Goal: Information Seeking & Learning: Learn about a topic

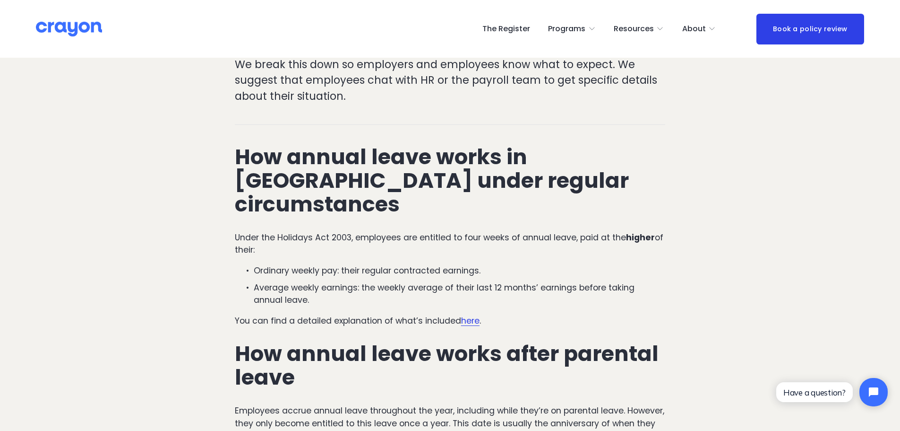
scroll to position [378, 0]
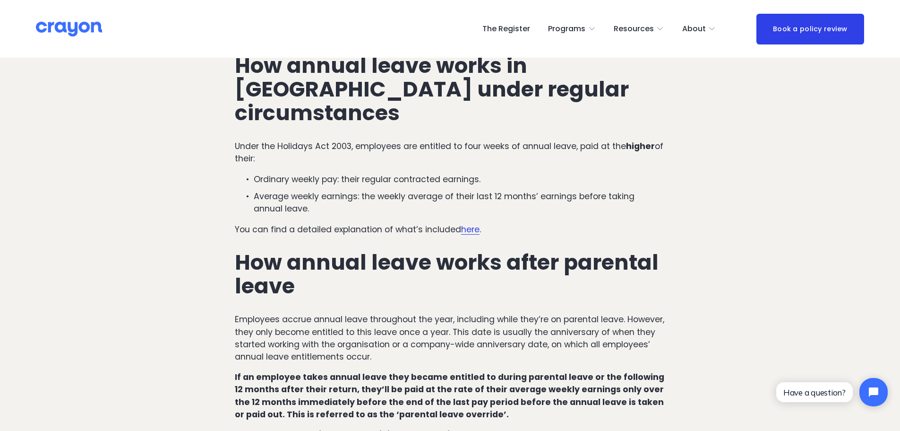
drag, startPoint x: 240, startPoint y: 130, endPoint x: 750, endPoint y: 138, distance: 510.9
click at [624, 190] on p "Average weekly earnings: the weekly average of their last 12 months’ earnings b…" at bounding box center [460, 202] width 412 height 25
click at [467, 173] on p "Ordinary weekly pay: their regular contracted earnings." at bounding box center [460, 179] width 412 height 12
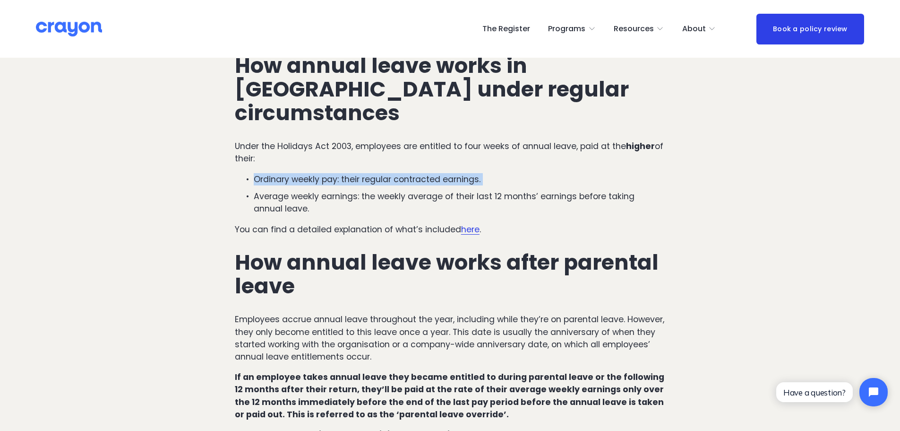
click at [467, 173] on p "Ordinary weekly pay: their regular contracted earnings." at bounding box center [460, 179] width 412 height 12
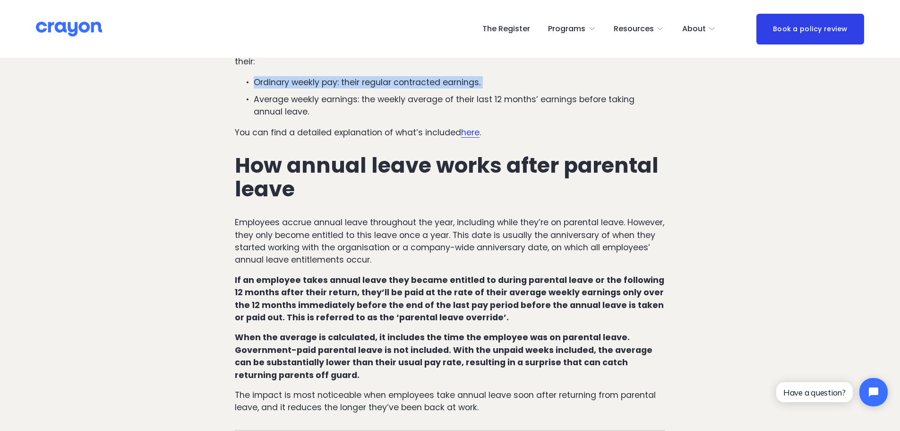
scroll to position [425, 0]
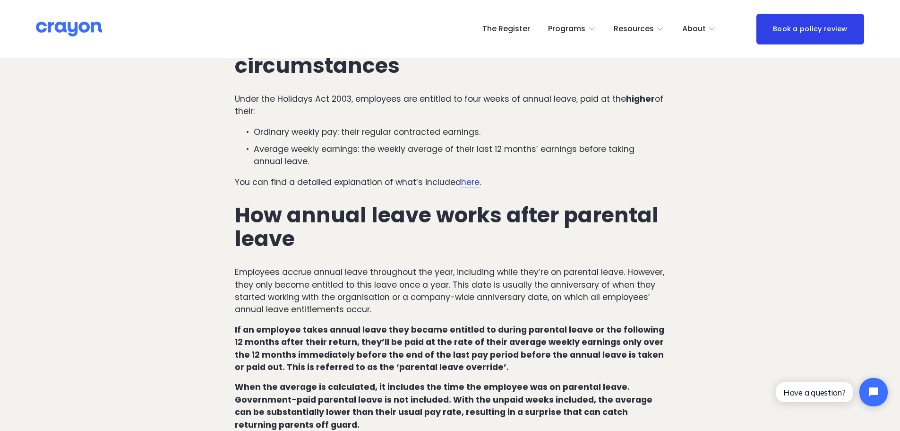
click at [292, 176] on p "You can find a detailed explanation of what’s included here ." at bounding box center [450, 182] width 431 height 12
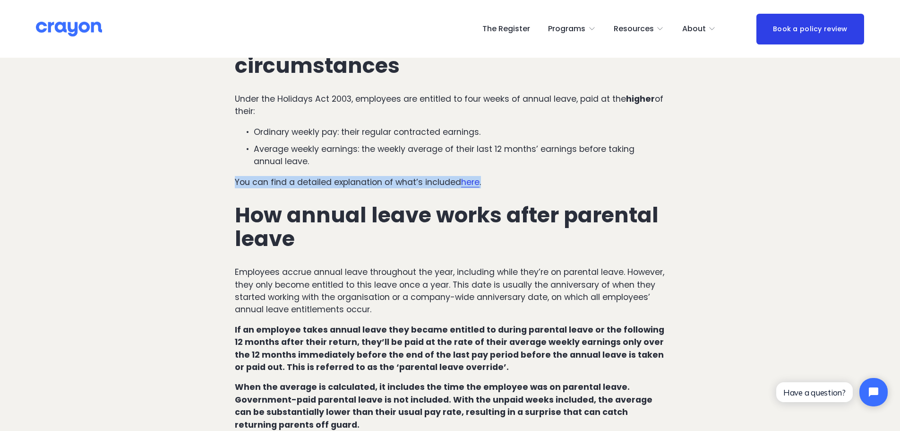
click at [292, 176] on p "You can find a detailed explanation of what’s included here ." at bounding box center [450, 182] width 431 height 12
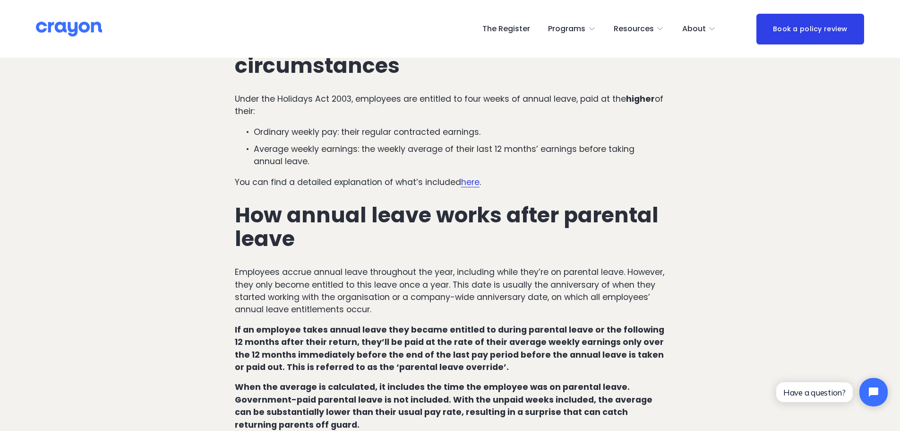
click at [317, 200] on strong "How annual leave works after parental leave" at bounding box center [449, 226] width 429 height 53
click at [364, 324] on strong "If an employee takes annual leave they became entitled to during parental leave…" at bounding box center [450, 348] width 431 height 49
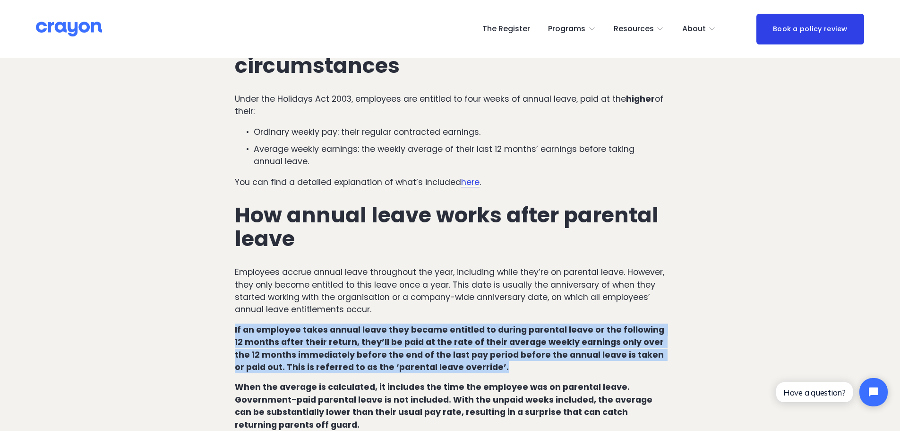
click at [364, 324] on strong "If an employee takes annual leave they became entitled to during parental leave…" at bounding box center [450, 348] width 431 height 49
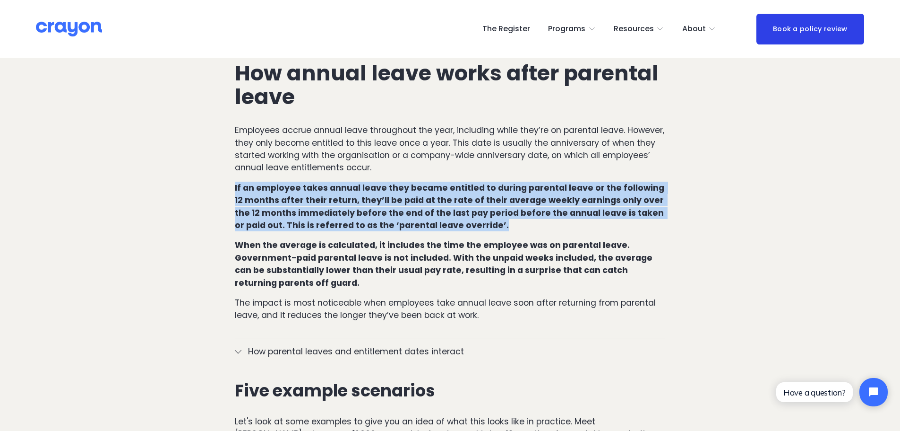
scroll to position [614, 0]
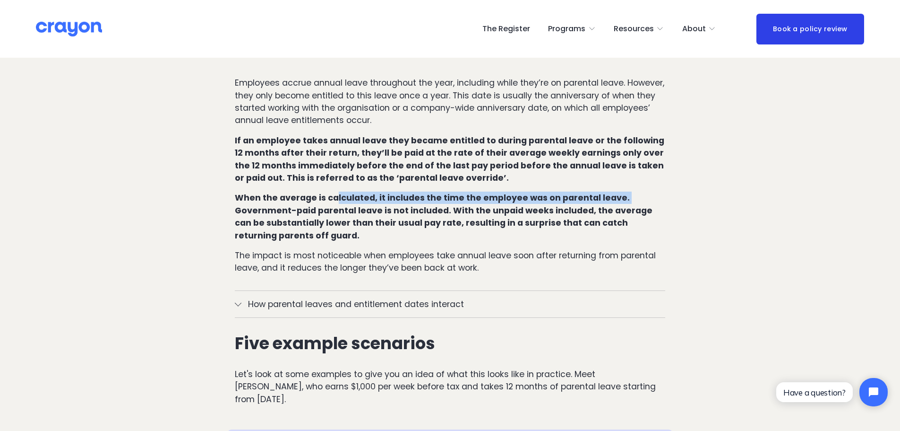
drag, startPoint x: 624, startPoint y: 172, endPoint x: 335, endPoint y: 162, distance: 288.9
click at [335, 162] on div "How annual leave works in [GEOGRAPHIC_DATA] under regular circumstances Under t…" at bounding box center [450, 46] width 431 height 457
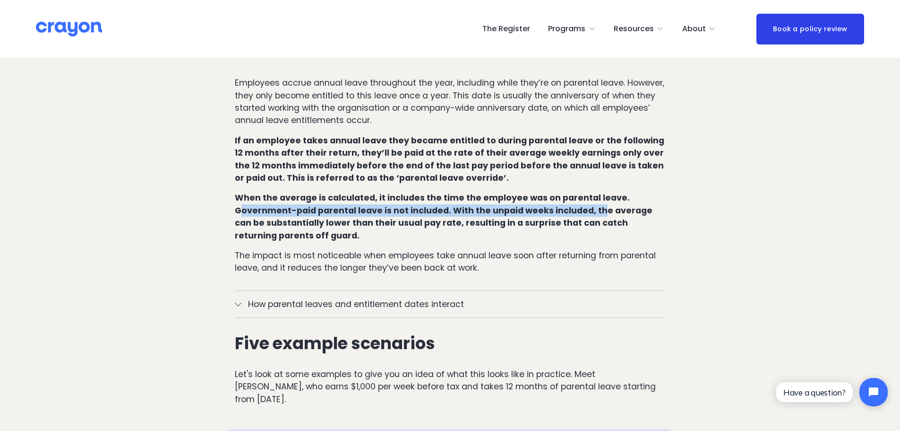
drag, startPoint x: 242, startPoint y: 181, endPoint x: 594, endPoint y: 186, distance: 352.1
click at [594, 192] on strong "When the average is calculated, it includes the time the employee was on parent…" at bounding box center [445, 216] width 420 height 49
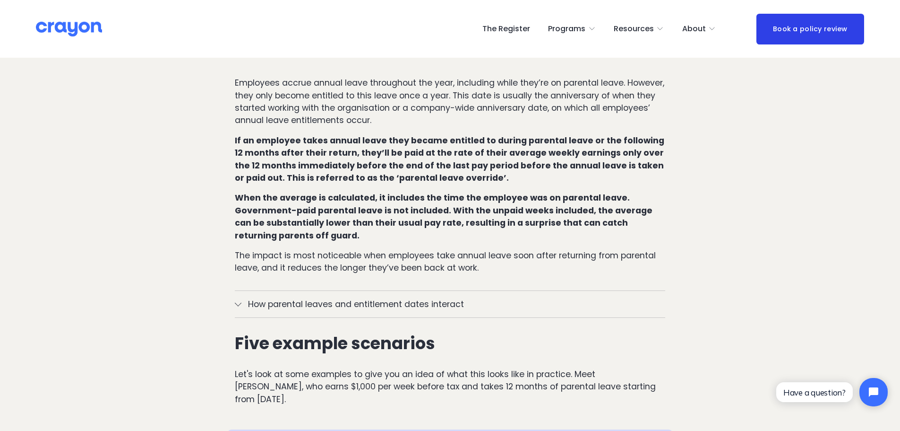
click at [364, 201] on strong "When the average is calculated, it includes the time the employee was on parent…" at bounding box center [445, 216] width 420 height 49
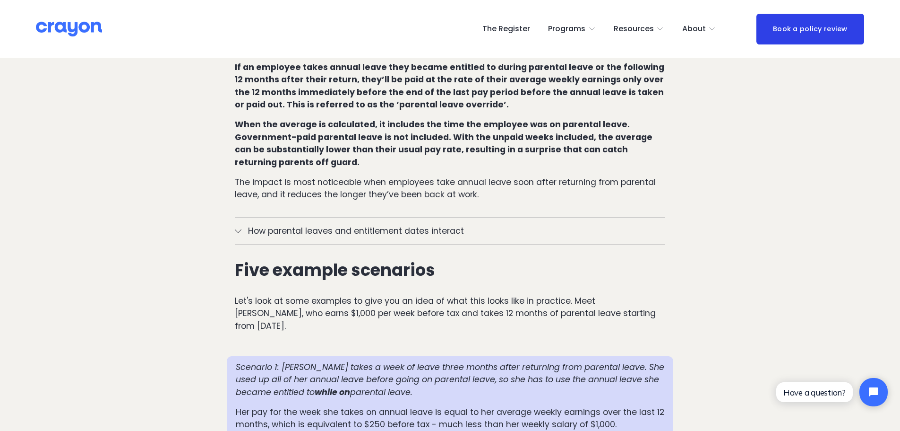
scroll to position [709, 0]
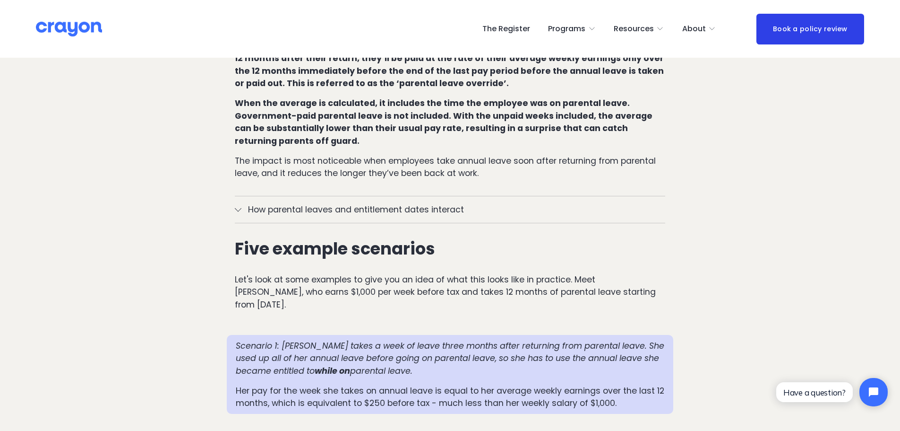
click at [367, 203] on span "How parental leaves and entitlement dates interact" at bounding box center [454, 209] width 424 height 12
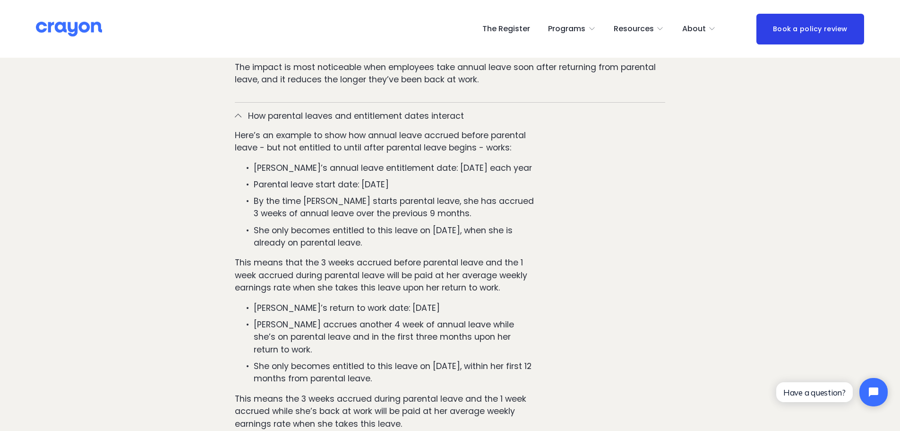
scroll to position [803, 0]
click at [397, 161] on ul "[PERSON_NAME]’s annual leave entitlement date: [DATE] each year Parental leave …" at bounding box center [386, 204] width 302 height 87
click at [400, 177] on p "Parental leave start date: [DATE]" at bounding box center [395, 183] width 283 height 12
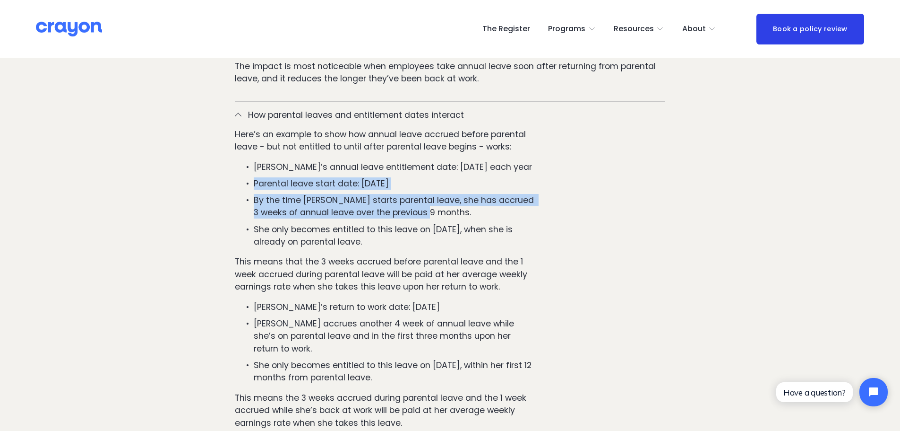
drag, startPoint x: 451, startPoint y: 185, endPoint x: 149, endPoint y: 155, distance: 303.0
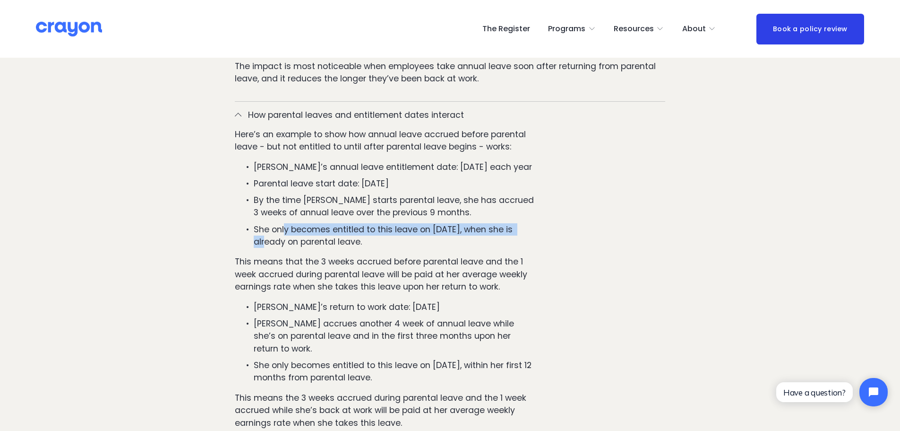
drag, startPoint x: 286, startPoint y: 204, endPoint x: 657, endPoint y: 206, distance: 371.0
click at [657, 206] on div "Here’s an example to show how annual leave accrued before parental leave - but …" at bounding box center [450, 285] width 431 height 315
drag, startPoint x: 639, startPoint y: 206, endPoint x: 582, endPoint y: 214, distance: 58.3
click at [639, 206] on div "Here’s an example to show how annual leave accrued before parental leave - but …" at bounding box center [450, 285] width 431 height 315
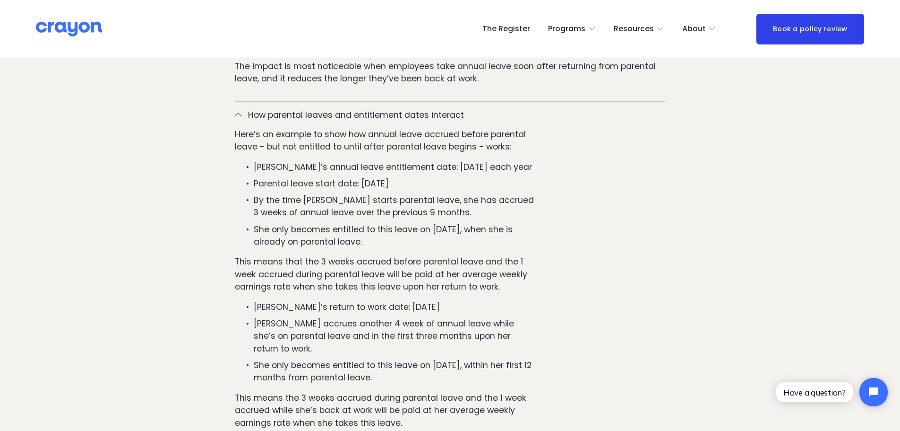
click at [339, 223] on p "She only becomes entitled to this leave on [DATE], when she is already on paren…" at bounding box center [395, 235] width 283 height 25
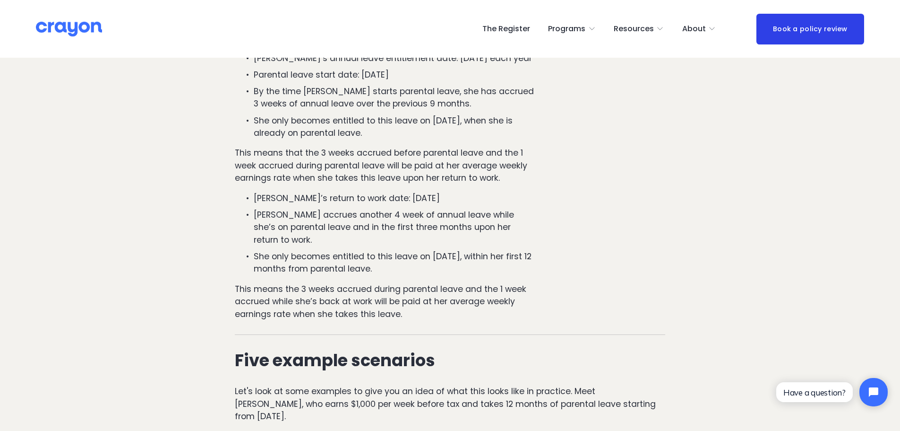
scroll to position [898, 0]
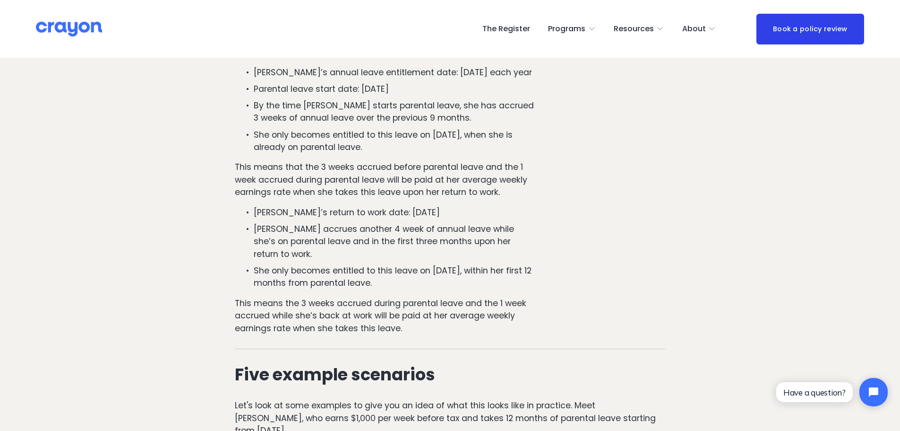
click at [648, 190] on div "Here’s an example to show how annual leave accrued before parental leave - but …" at bounding box center [450, 191] width 431 height 315
click at [438, 223] on p "[PERSON_NAME] accrues another 4 week of annual leave while she’s on parental le…" at bounding box center [395, 241] width 283 height 37
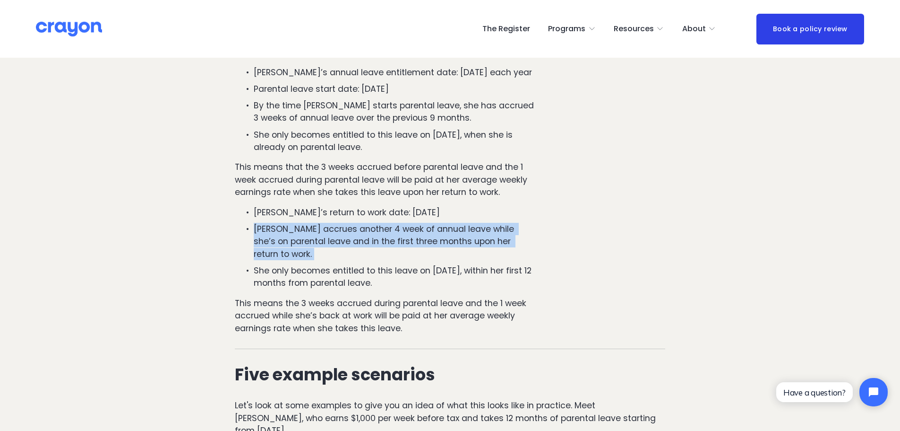
click at [438, 223] on p "[PERSON_NAME] accrues another 4 week of annual leave while she’s on parental le…" at bounding box center [395, 241] width 283 height 37
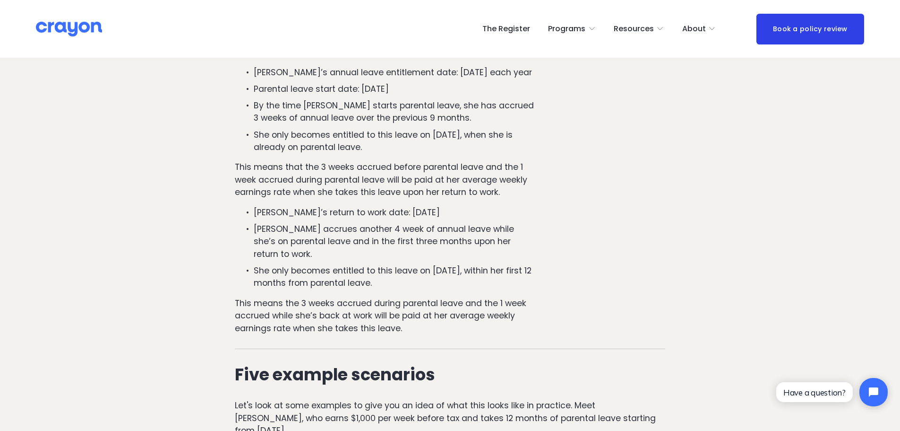
click at [354, 264] on p "She only becomes entitled to this leave on [DATE], within her first 12 months f…" at bounding box center [395, 276] width 283 height 25
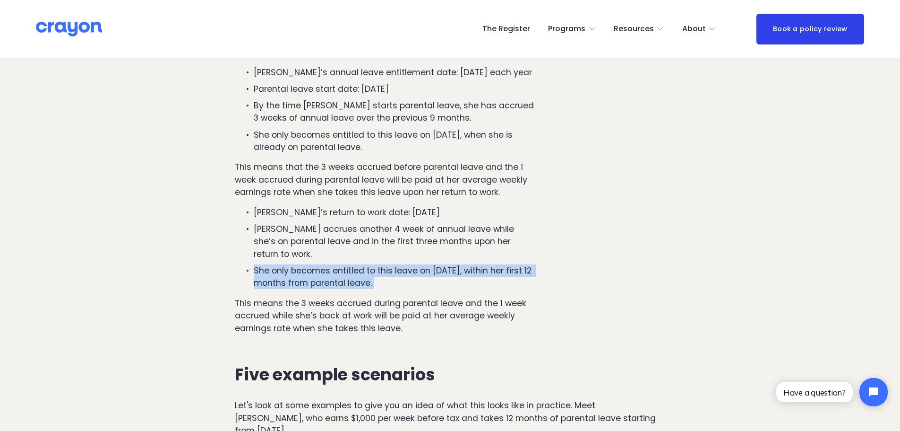
click at [354, 264] on p "She only becomes entitled to this leave on [DATE], within her first 12 months f…" at bounding box center [395, 276] width 283 height 25
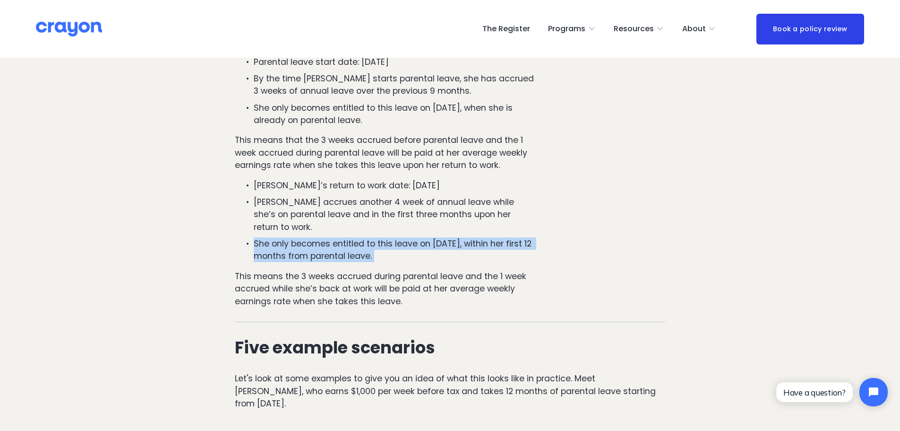
scroll to position [945, 0]
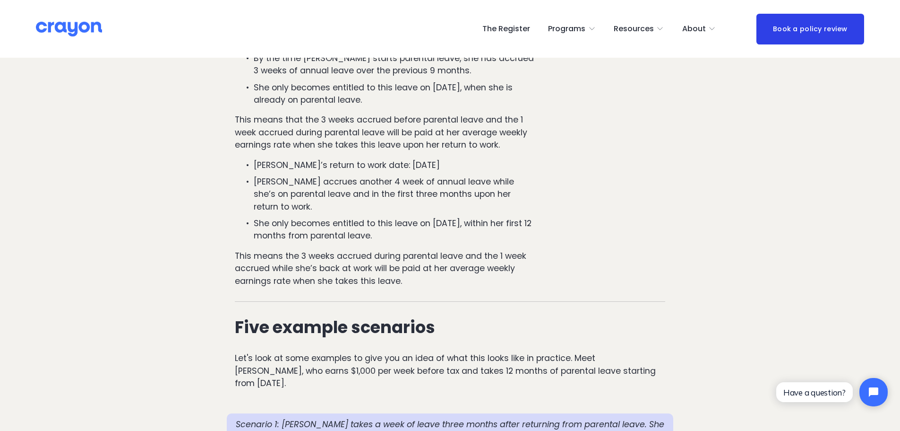
click at [381, 250] on p "This means the 3 weeks accrued during parental leave and the 1 week accrued whi…" at bounding box center [386, 268] width 302 height 37
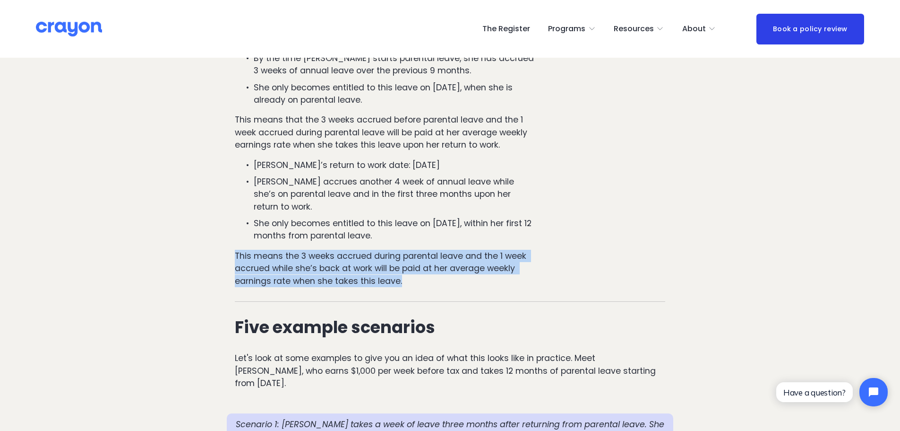
click at [381, 250] on p "This means the 3 weeks accrued during parental leave and the 1 week accrued whi…" at bounding box center [386, 268] width 302 height 37
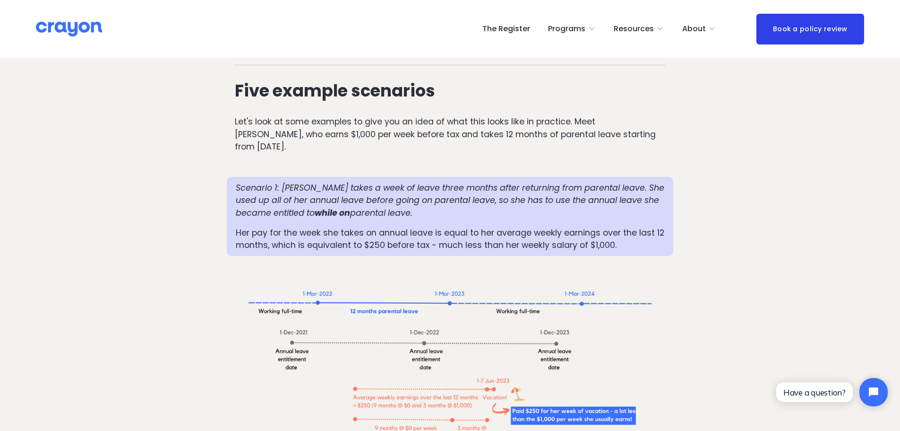
scroll to position [1087, 0]
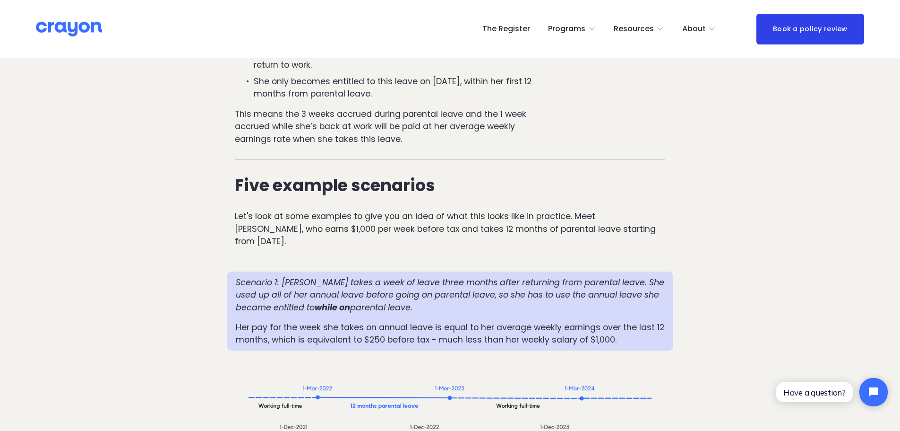
click at [487, 176] on div "Five example scenarios Let's look at some examples to give you an idea of what …" at bounding box center [450, 211] width 431 height 71
click at [497, 210] on p "Let's look at some examples to give you an idea of what this looks like in prac…" at bounding box center [450, 228] width 431 height 37
click at [498, 210] on p "Let's look at some examples to give you an idea of what this looks like in prac…" at bounding box center [450, 228] width 431 height 37
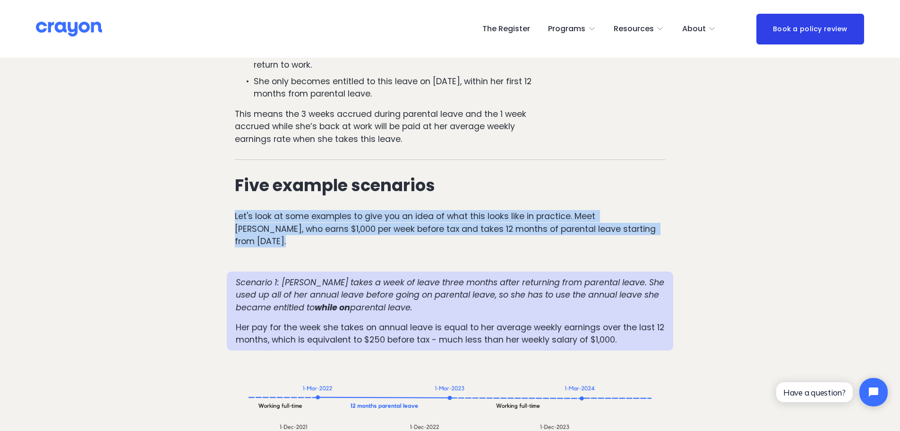
click at [498, 210] on p "Let's look at some examples to give you an idea of what this looks like in prac…" at bounding box center [450, 228] width 431 height 37
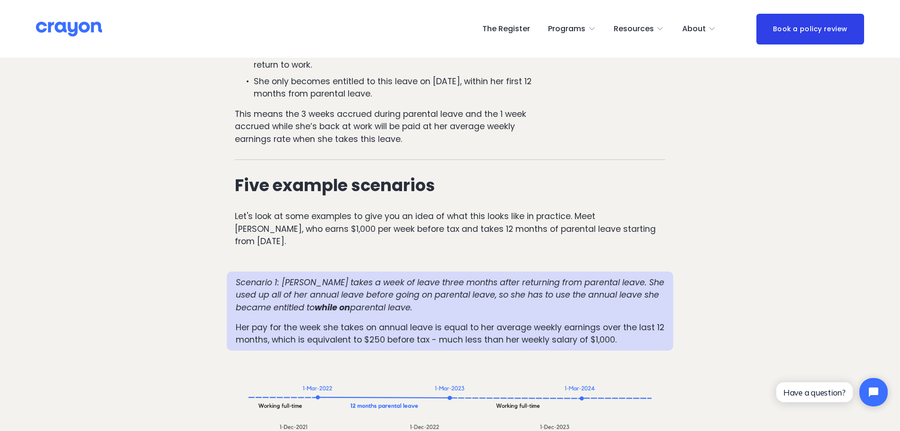
click at [611, 276] on em "Scenario 1: [PERSON_NAME] takes a week of leave three months after returning fr…" at bounding box center [451, 294] width 431 height 36
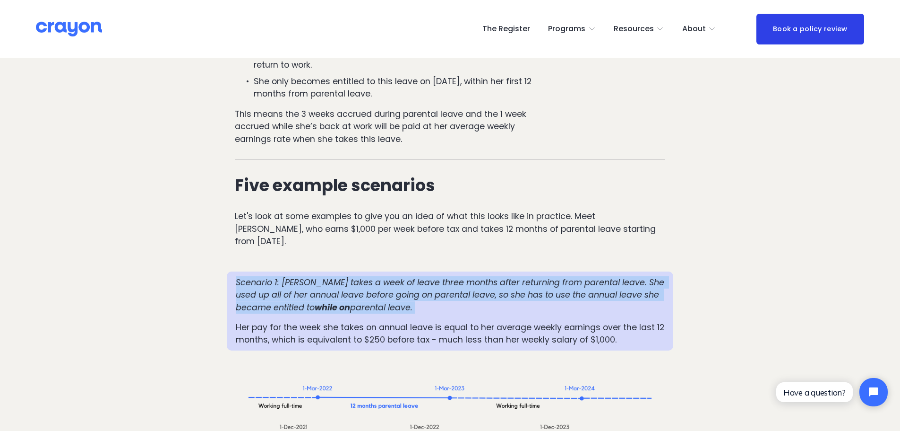
click at [611, 276] on em "Scenario 1: [PERSON_NAME] takes a week of leave three months after returning fr…" at bounding box center [451, 294] width 431 height 36
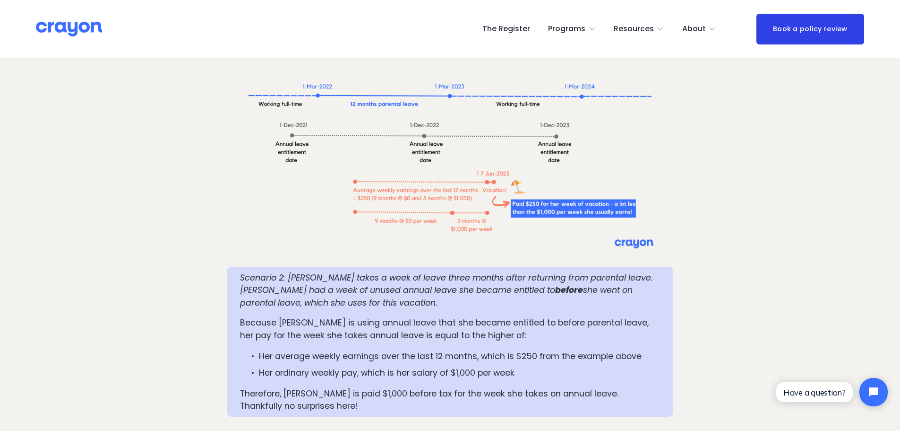
scroll to position [1418, 0]
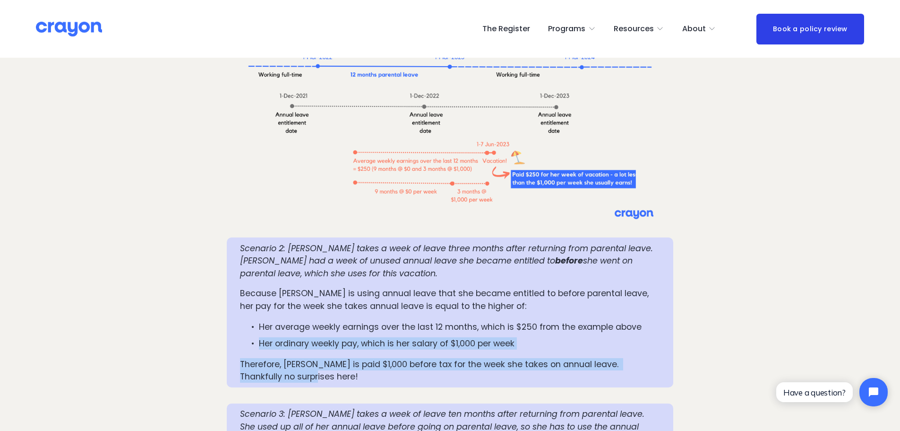
drag, startPoint x: 621, startPoint y: 325, endPoint x: 215, endPoint y: 269, distance: 410.2
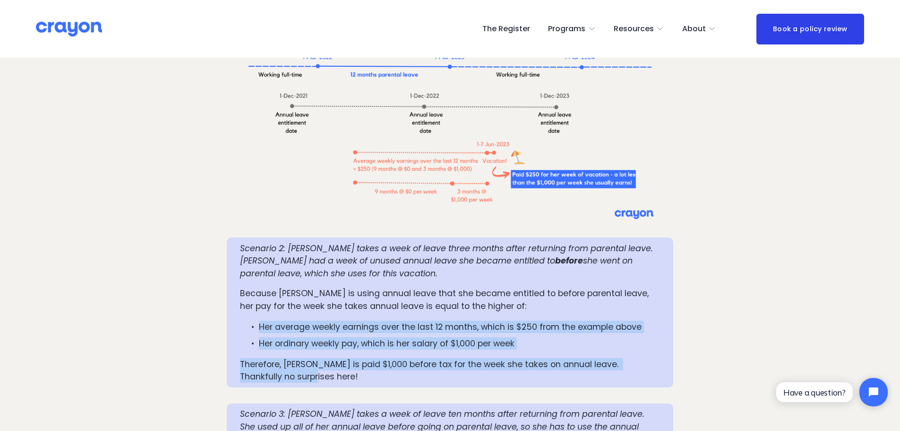
click at [288, 320] on ul "Her average weekly earnings over the last 12 months, which is $250 from the exa…" at bounding box center [450, 334] width 420 height 29
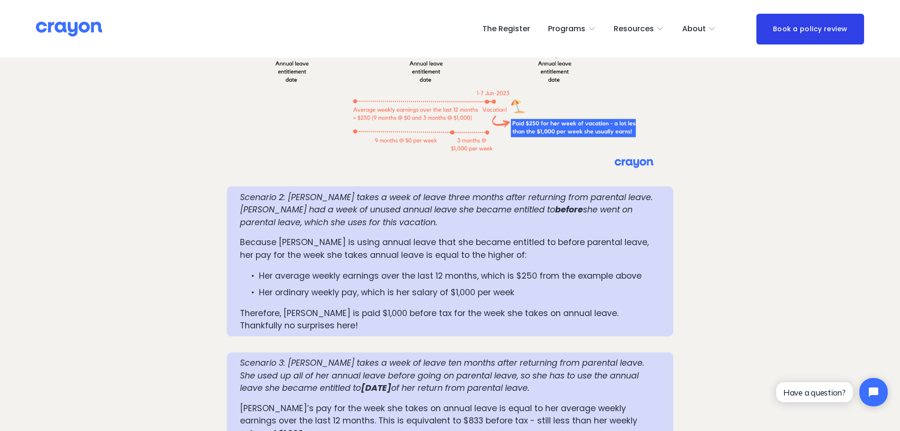
scroll to position [1512, 0]
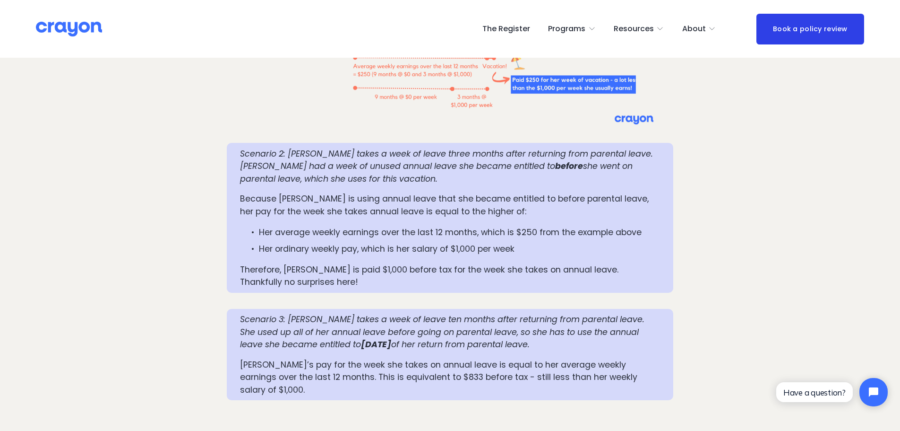
drag, startPoint x: 239, startPoint y: 268, endPoint x: 658, endPoint y: 293, distance: 419.5
click at [658, 309] on div "Scenario 3: [PERSON_NAME] takes a week of leave ten months after returning from…" at bounding box center [450, 354] width 447 height 91
click at [280, 313] on em "Scenario 3: [PERSON_NAME] takes a week of leave ten months after returning from…" at bounding box center [443, 331] width 407 height 36
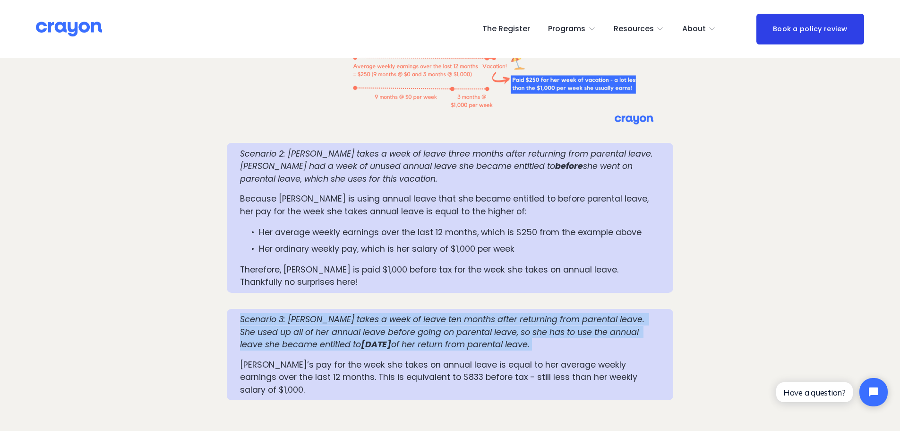
click at [280, 313] on em "Scenario 3: [PERSON_NAME] takes a week of leave ten months after returning from…" at bounding box center [443, 331] width 407 height 36
click at [421, 338] on em "of her return from parental leave." at bounding box center [460, 343] width 138 height 11
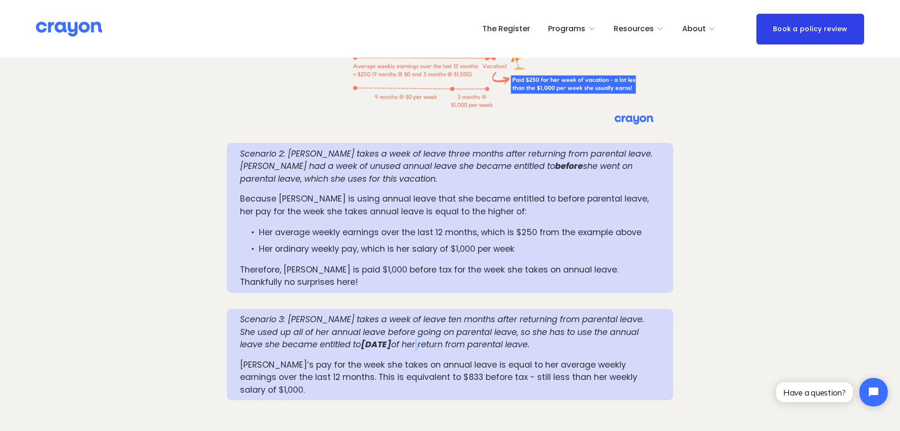
click at [421, 338] on em "of her return from parental leave." at bounding box center [460, 343] width 138 height 11
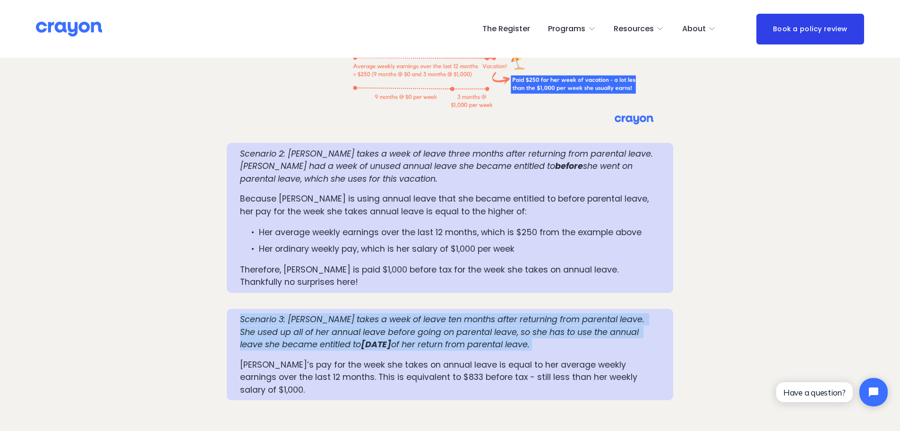
click at [421, 338] on em "of her return from parental leave." at bounding box center [460, 343] width 138 height 11
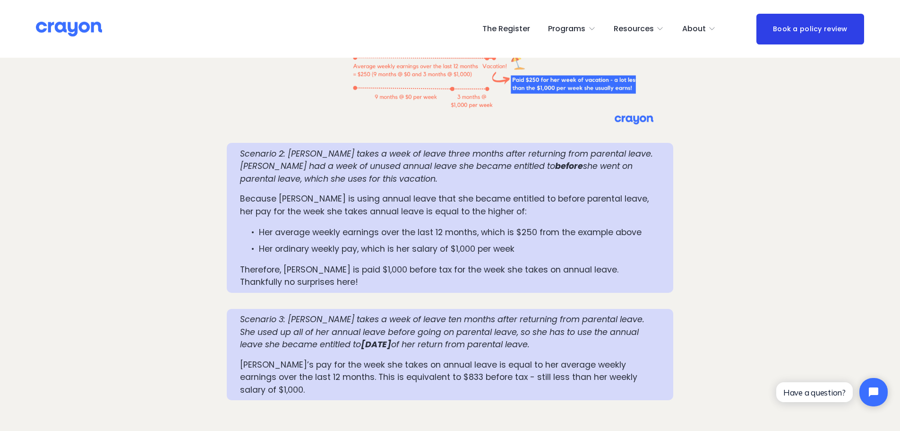
click at [362, 358] on p "[PERSON_NAME]’s pay for the week she takes on annual leave is equal to her aver…" at bounding box center [450, 376] width 420 height 37
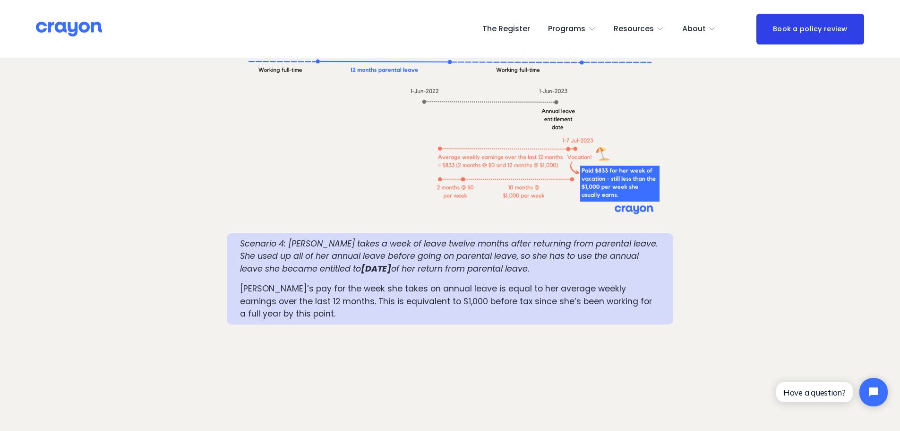
scroll to position [1938, 0]
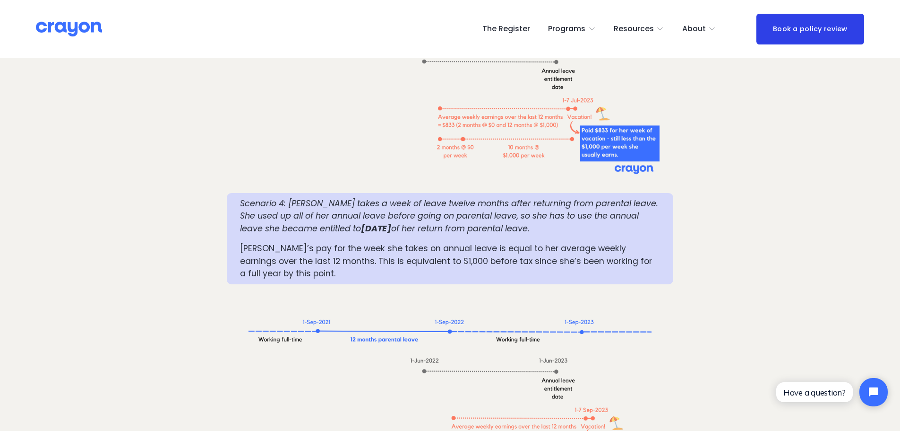
drag, startPoint x: 479, startPoint y: 155, endPoint x: 628, endPoint y: 165, distance: 149.3
click at [628, 197] on p "Scenario 4: [PERSON_NAME] takes a week of leave twelve months after returning f…" at bounding box center [450, 215] width 420 height 37
click at [279, 242] on p "[PERSON_NAME]’s pay for the week she takes on annual leave is equal to her aver…" at bounding box center [450, 260] width 420 height 37
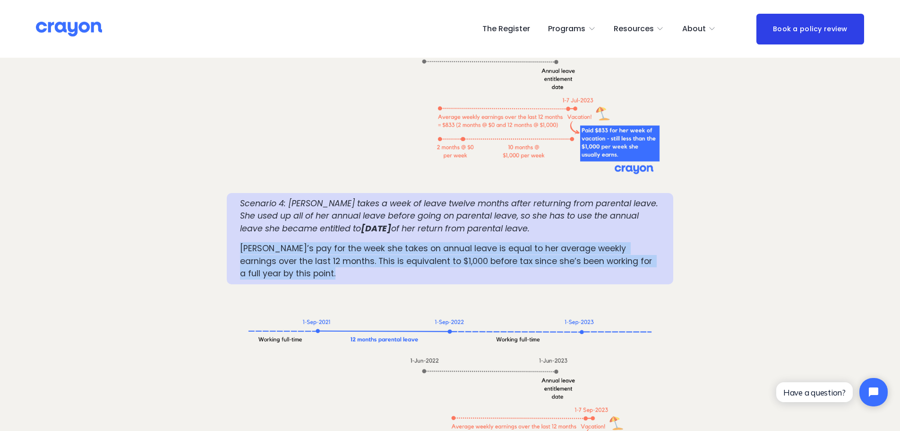
click at [279, 242] on p "[PERSON_NAME]’s pay for the week she takes on annual leave is equal to her aver…" at bounding box center [450, 260] width 420 height 37
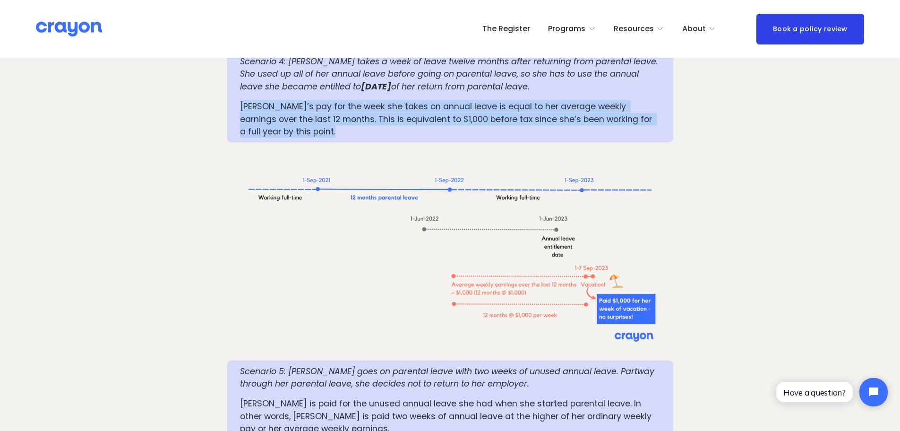
scroll to position [2174, 0]
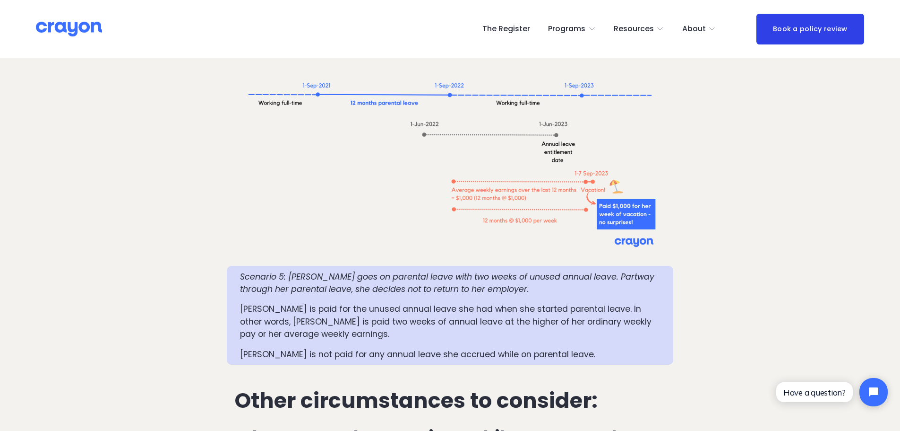
click at [342, 271] on em "Scenario 5: [PERSON_NAME] goes on parental leave with two weeks of unused annua…" at bounding box center [448, 283] width 417 height 24
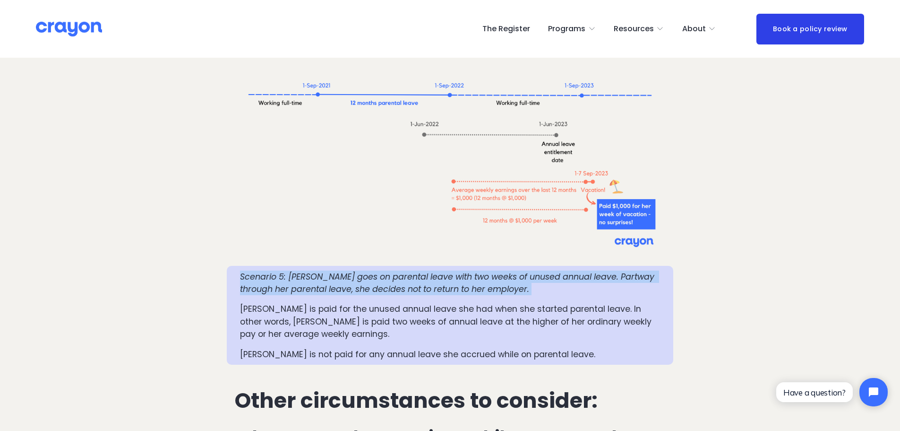
click at [342, 271] on em "Scenario 5: [PERSON_NAME] goes on parental leave with two weeks of unused annua…" at bounding box center [448, 283] width 417 height 24
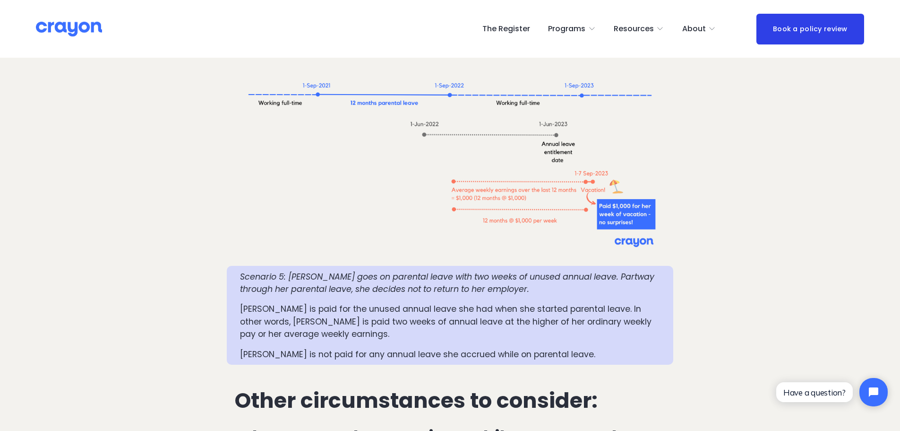
click at [509, 302] on p "[PERSON_NAME] is paid for the unused annual leave she had when she started pare…" at bounding box center [450, 320] width 420 height 37
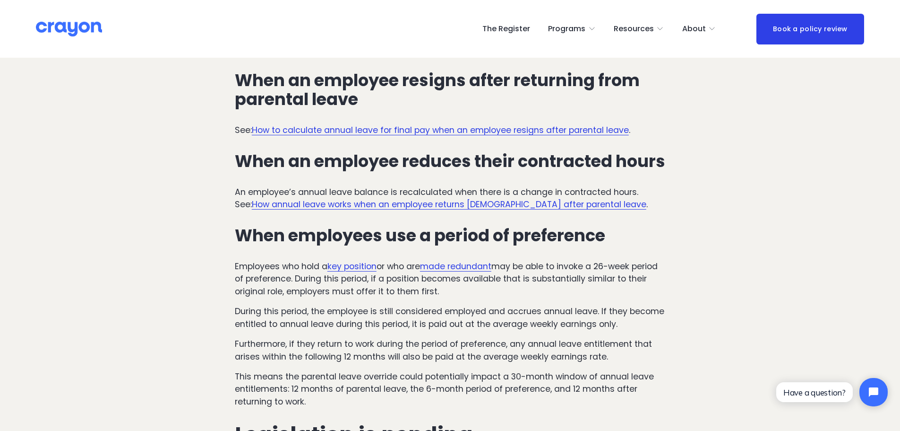
scroll to position [2647, 0]
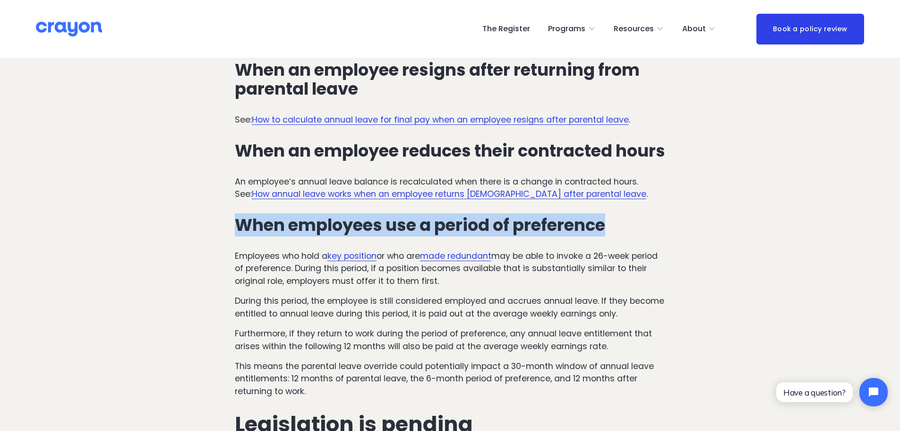
drag, startPoint x: 233, startPoint y: 177, endPoint x: 680, endPoint y: 173, distance: 446.6
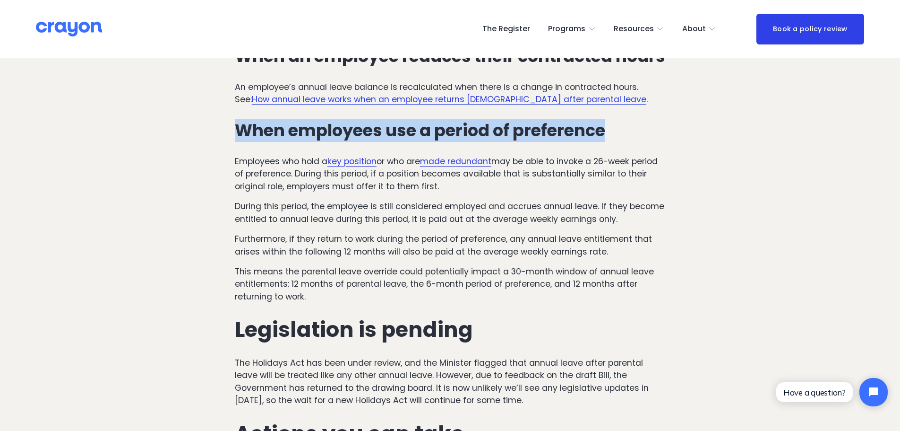
scroll to position [2599, 0]
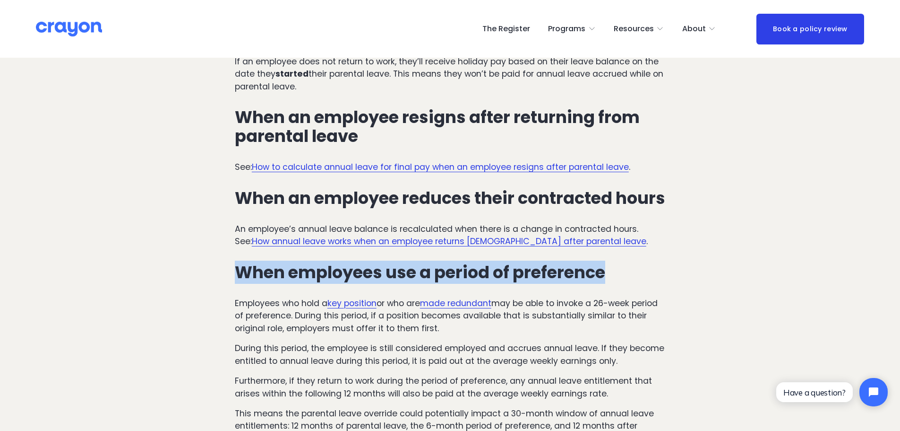
click at [371, 263] on h3 "When employees use a period of preference" at bounding box center [450, 272] width 431 height 19
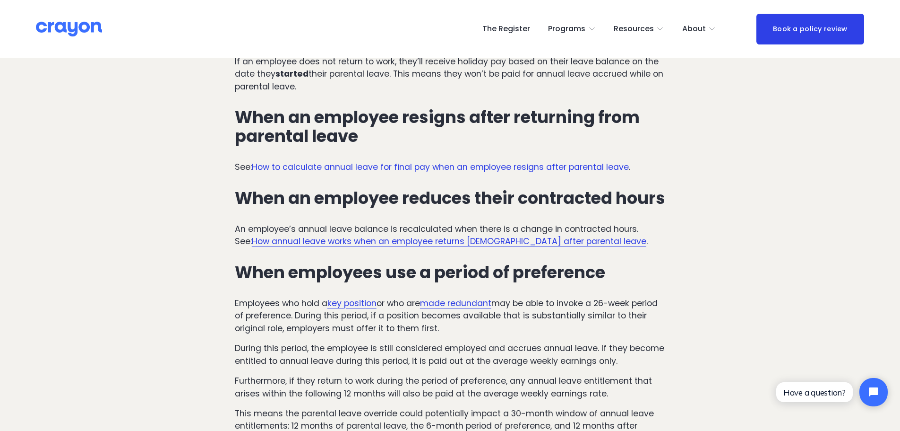
click at [411, 235] on link "How annual leave works when an employee returns [DEMOGRAPHIC_DATA] after parent…" at bounding box center [449, 240] width 395 height 11
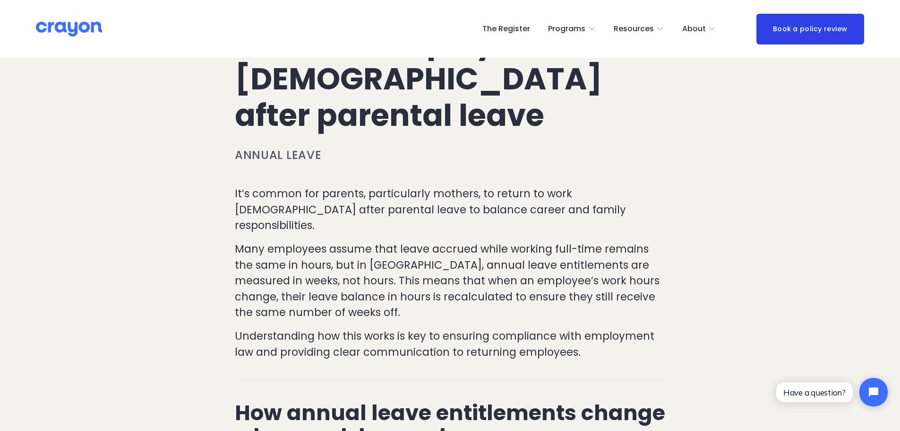
click at [438, 198] on p "It’s common for parents, particularly mothers, to return to work part-time afte…" at bounding box center [450, 210] width 431 height 48
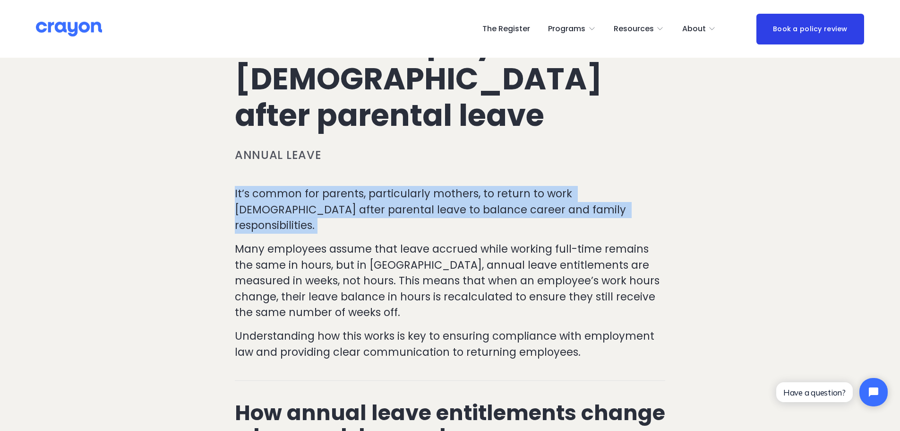
click at [438, 198] on p "It’s common for parents, particularly mothers, to return to work part-time afte…" at bounding box center [450, 210] width 431 height 48
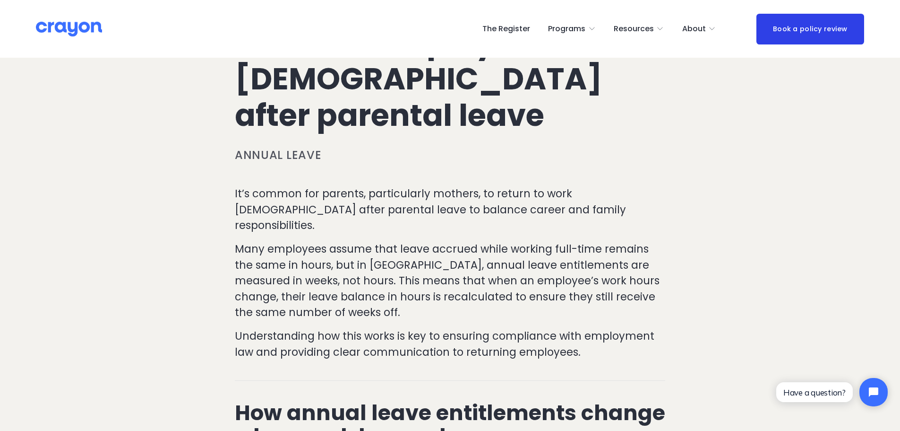
click at [465, 244] on p "Many employees assume that leave accrued while working full-time remains the sa…" at bounding box center [450, 280] width 431 height 79
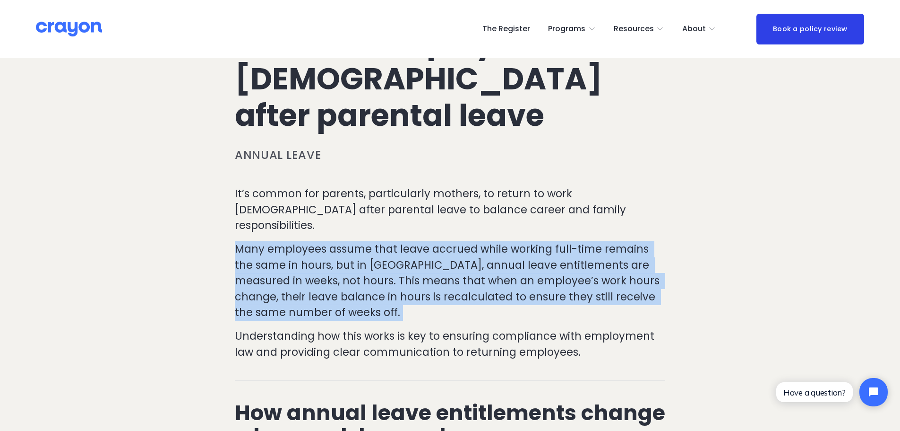
click at [465, 244] on p "Many employees assume that leave accrued while working full-time remains the sa…" at bounding box center [450, 280] width 431 height 79
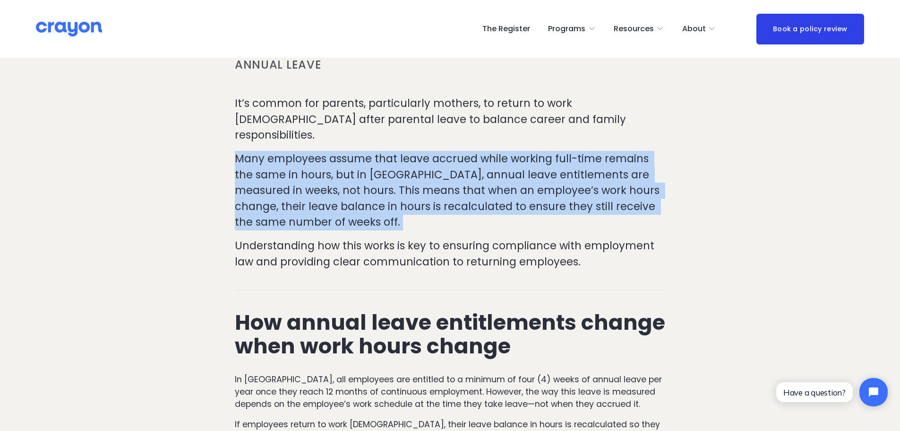
scroll to position [284, 0]
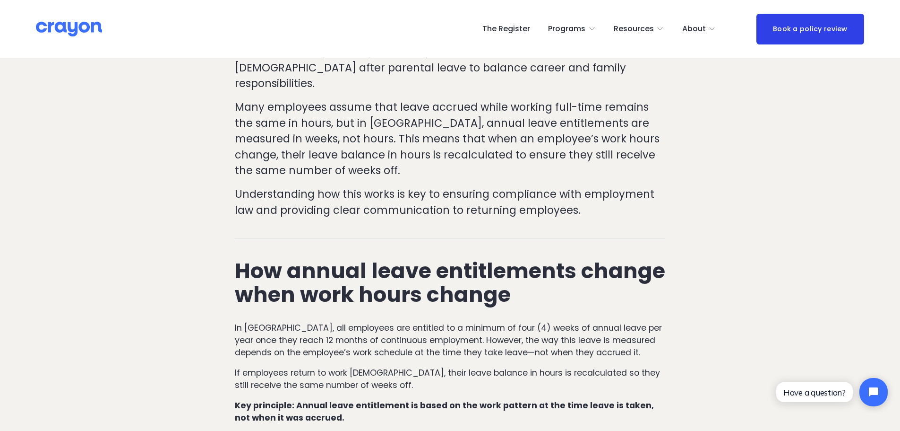
click at [291, 199] on p "Understanding how this works is key to ensuring compliance with employment law …" at bounding box center [450, 202] width 431 height 32
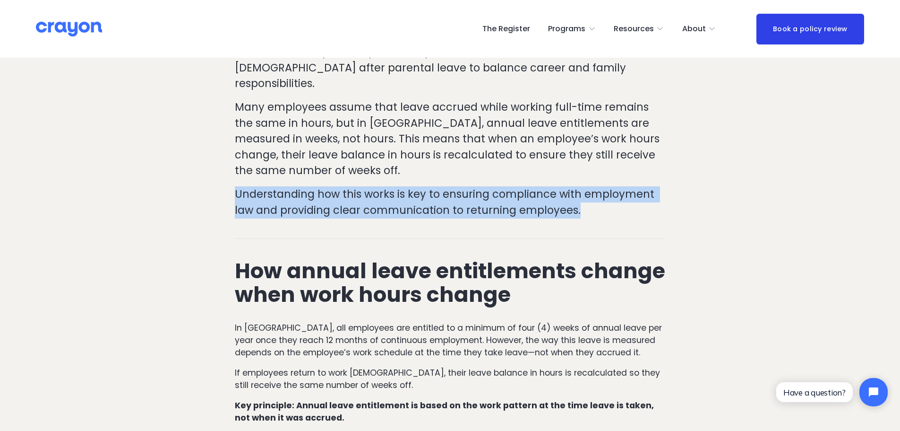
click at [291, 199] on p "Understanding how this works is key to ensuring compliance with employment law …" at bounding box center [450, 202] width 431 height 32
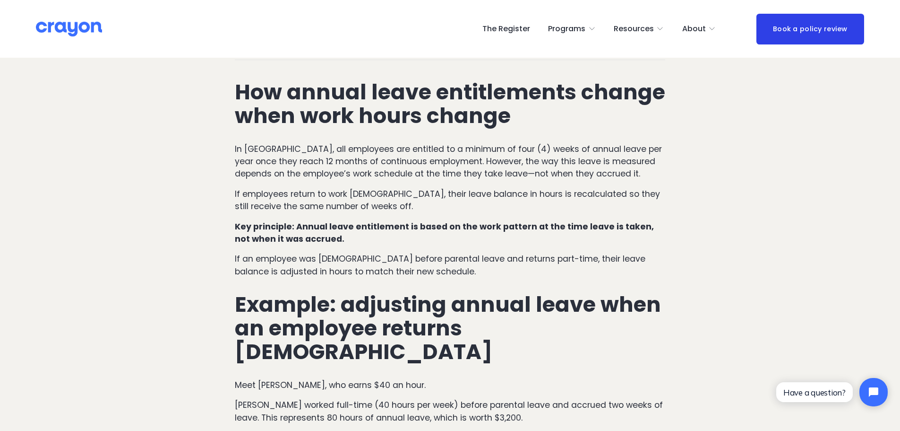
scroll to position [473, 0]
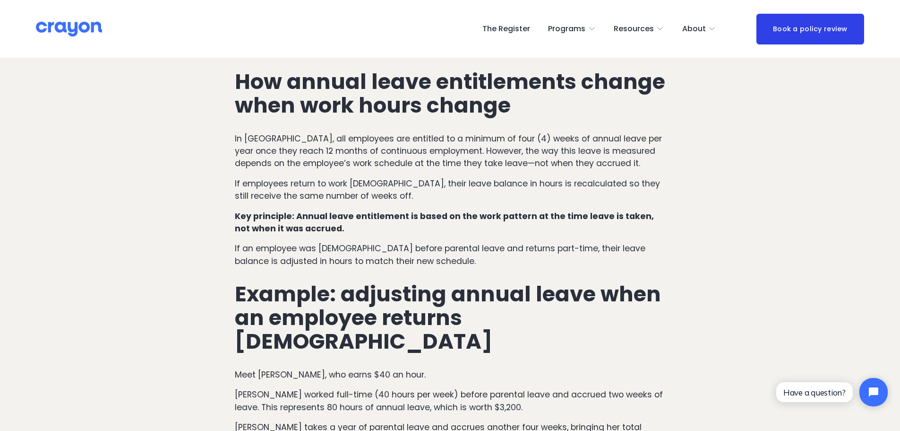
click at [370, 280] on strong "Example: adjusting annual leave when an employee returns part-time" at bounding box center [450, 317] width 431 height 77
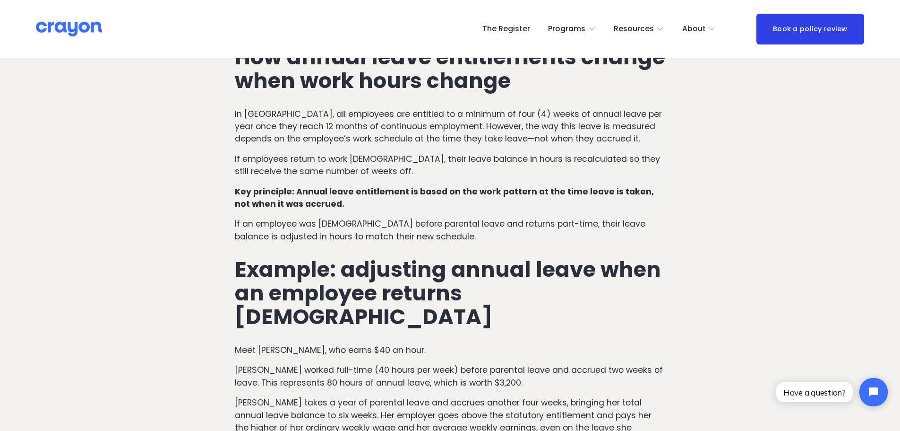
scroll to position [520, 0]
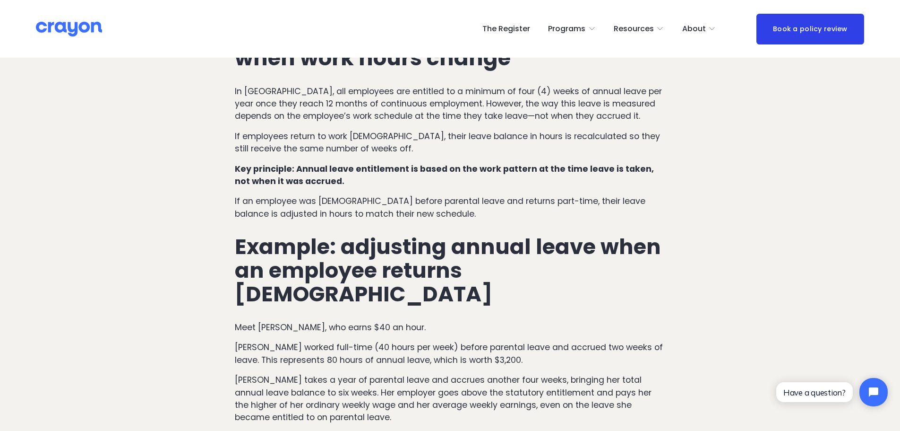
click at [280, 258] on strong "Example: adjusting annual leave when an employee returns part-time" at bounding box center [450, 270] width 431 height 77
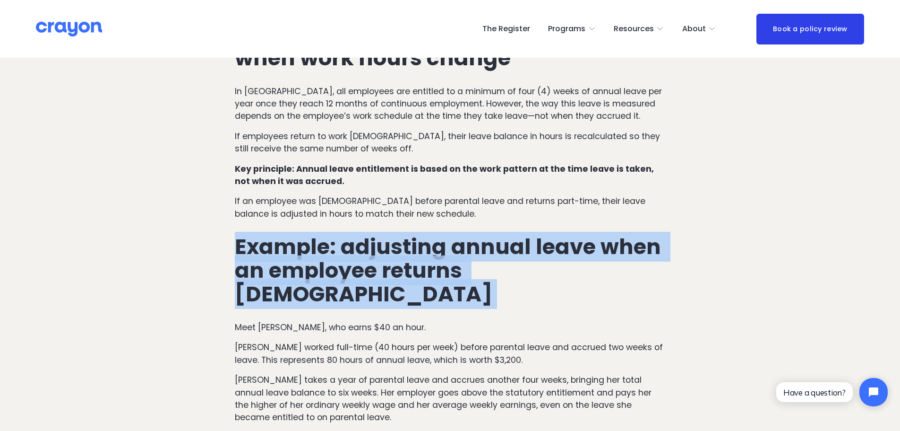
click at [280, 258] on strong "Example: adjusting annual leave when an employee returns part-time" at bounding box center [450, 270] width 431 height 77
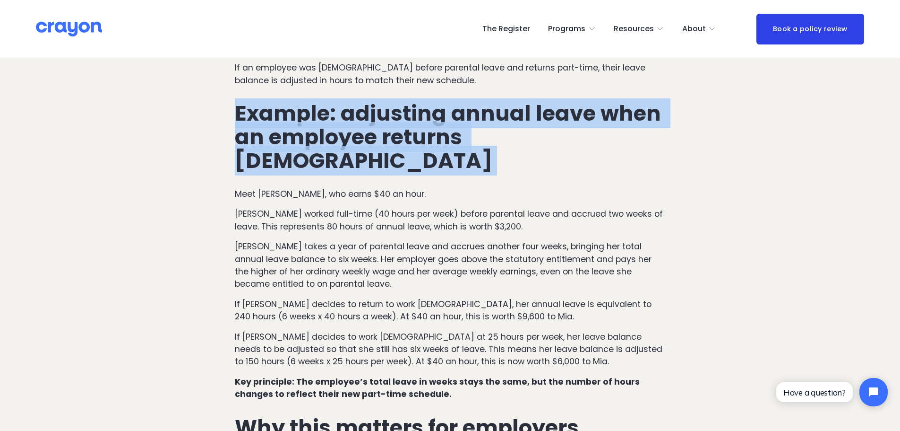
scroll to position [662, 0]
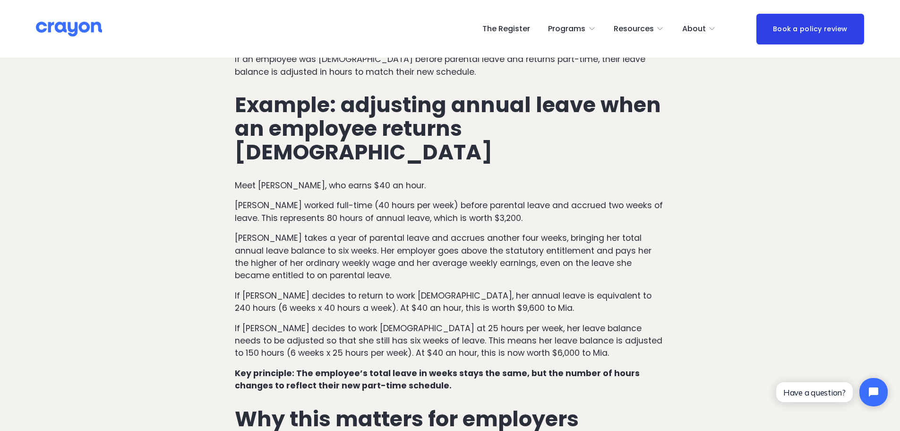
click at [324, 232] on p "Mia takes a year of parental leave and accrues another four weeks, bringing her…" at bounding box center [450, 257] width 431 height 50
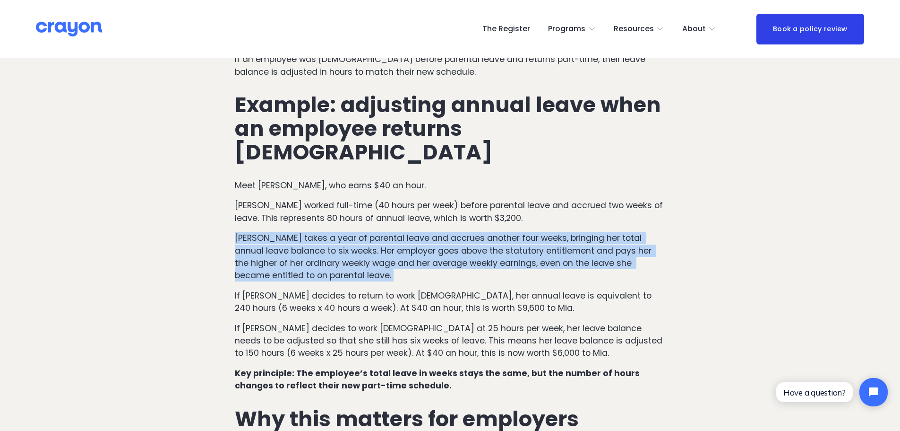
click at [324, 232] on p "Mia takes a year of parental leave and accrues another four weeks, bringing her…" at bounding box center [450, 257] width 431 height 50
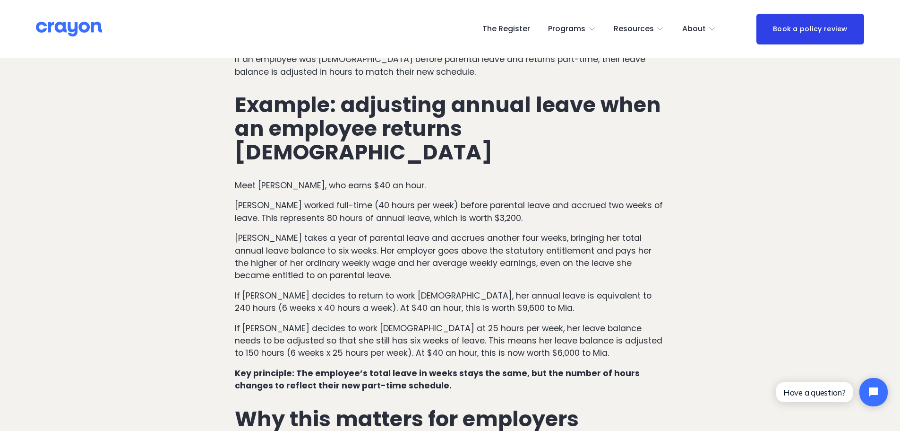
click at [273, 289] on p "If Mia decides to return to work full-time, her annual leave is equivalent to 2…" at bounding box center [450, 301] width 431 height 25
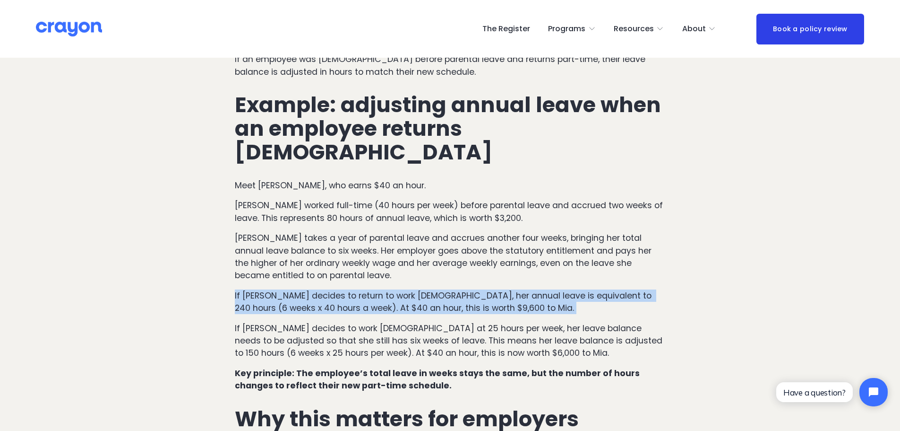
click at [273, 289] on p "If Mia decides to return to work full-time, her annual leave is equivalent to 2…" at bounding box center [450, 301] width 431 height 25
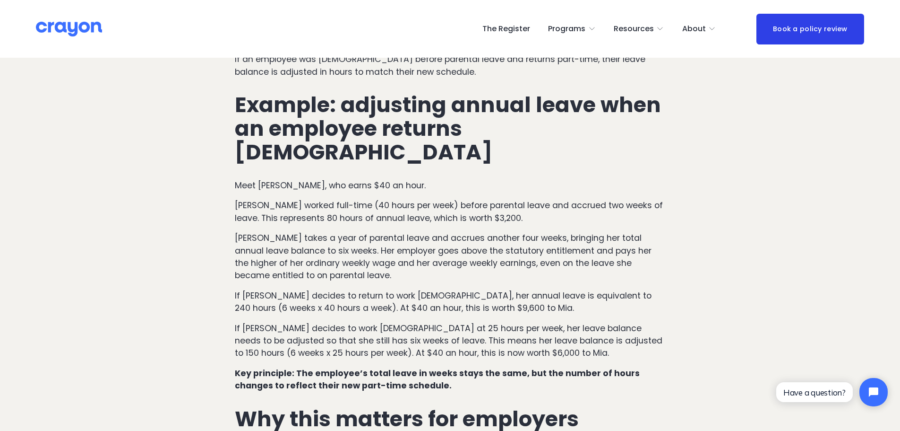
click at [570, 322] on p "If Mia decides to work part-time at 25 hours per week, her leave balance needs …" at bounding box center [450, 340] width 431 height 37
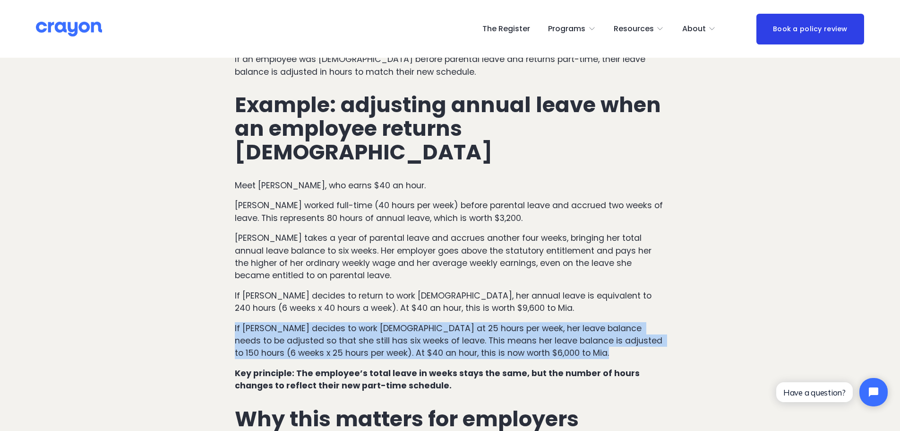
click at [570, 322] on p "If Mia decides to work part-time at 25 hours per week, her leave balance needs …" at bounding box center [450, 340] width 431 height 37
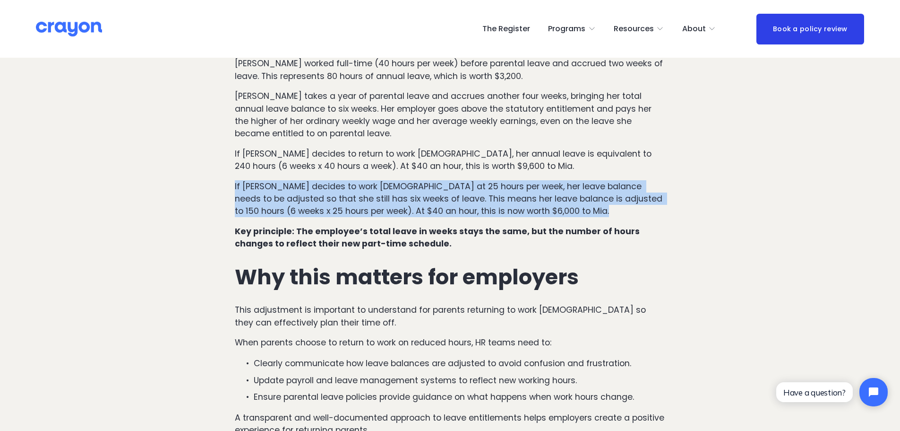
scroll to position [898, 0]
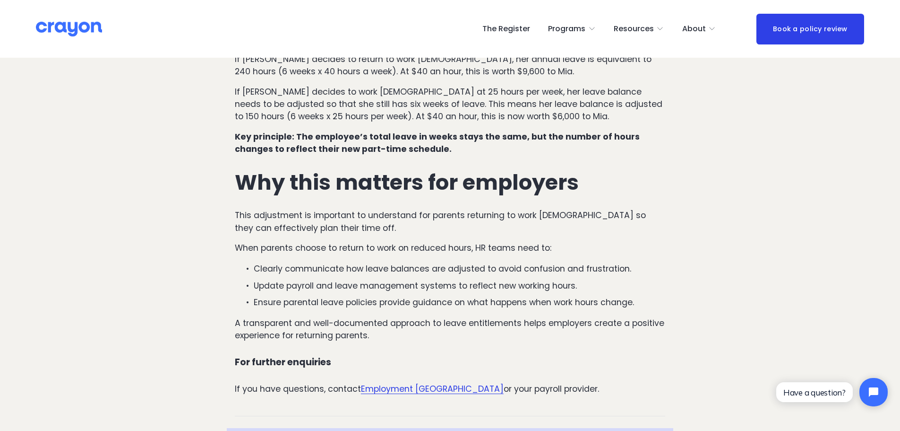
click at [300, 209] on p "This adjustment is important to understand for parents returning to work part-t…" at bounding box center [450, 221] width 431 height 25
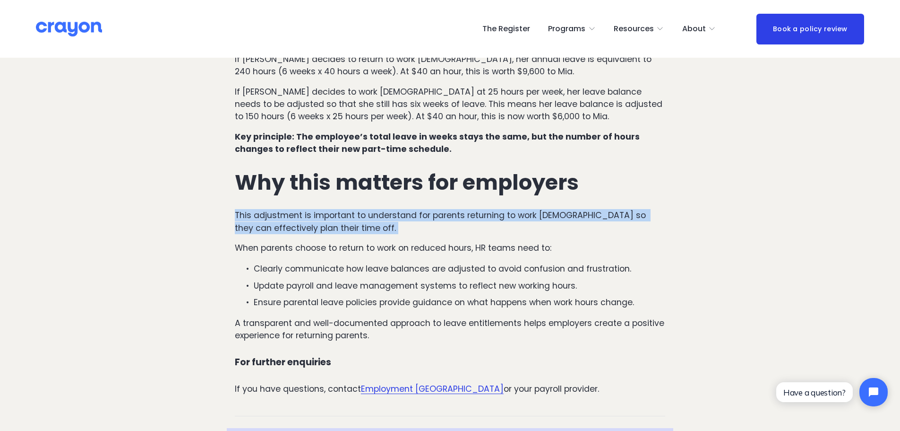
click at [300, 209] on p "This adjustment is important to understand for parents returning to work part-t…" at bounding box center [450, 221] width 431 height 25
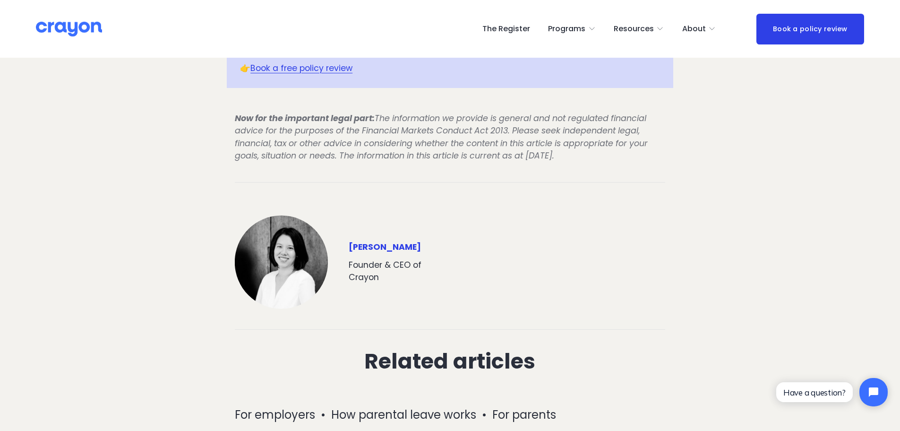
scroll to position [1323, 0]
